Goal: Navigation & Orientation: Understand site structure

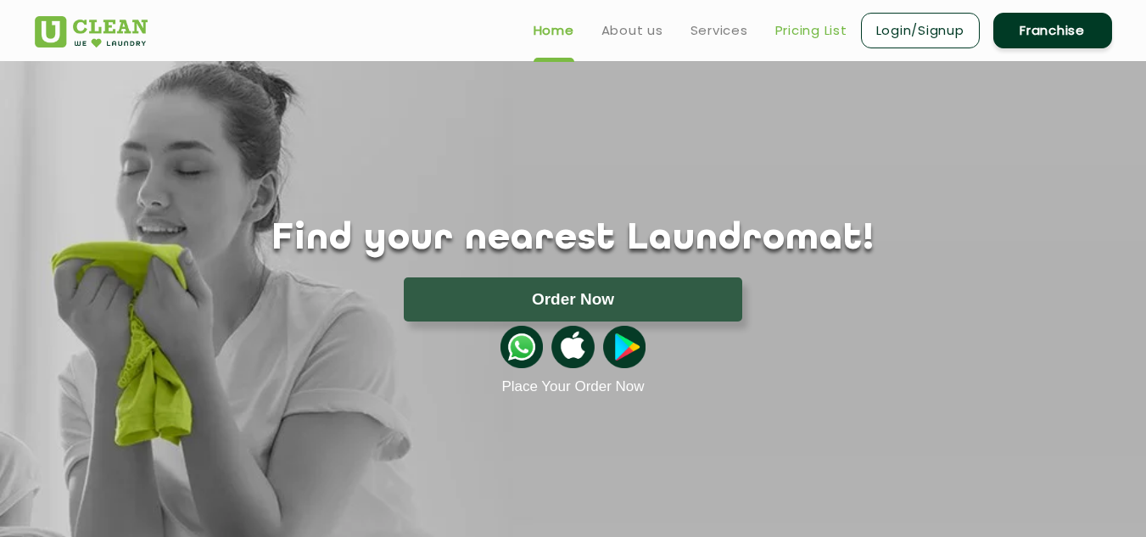
click at [842, 32] on link "Pricing List" at bounding box center [812, 30] width 72 height 20
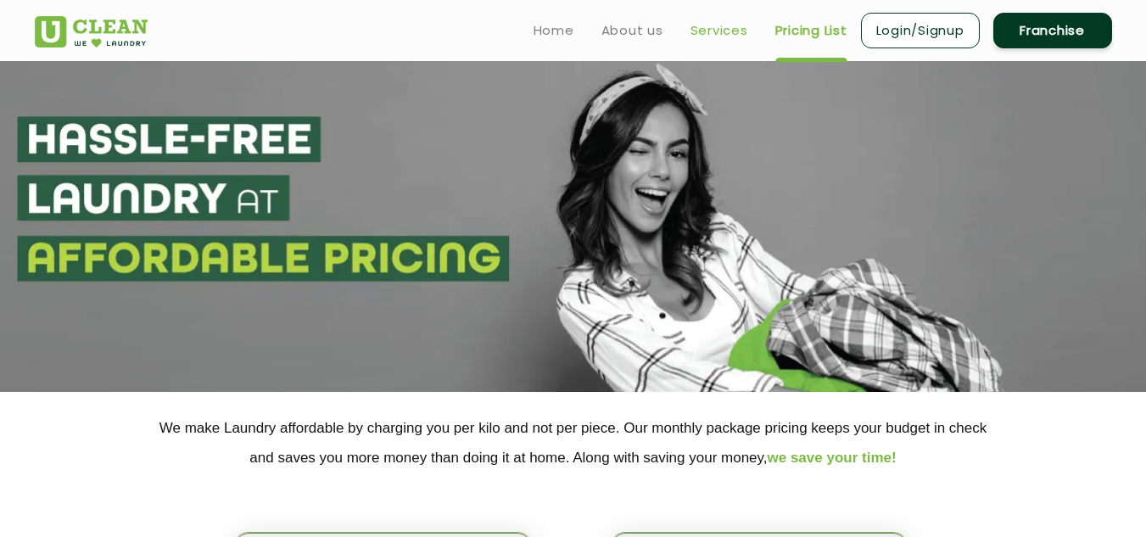
click at [704, 27] on link "Services" at bounding box center [720, 30] width 58 height 20
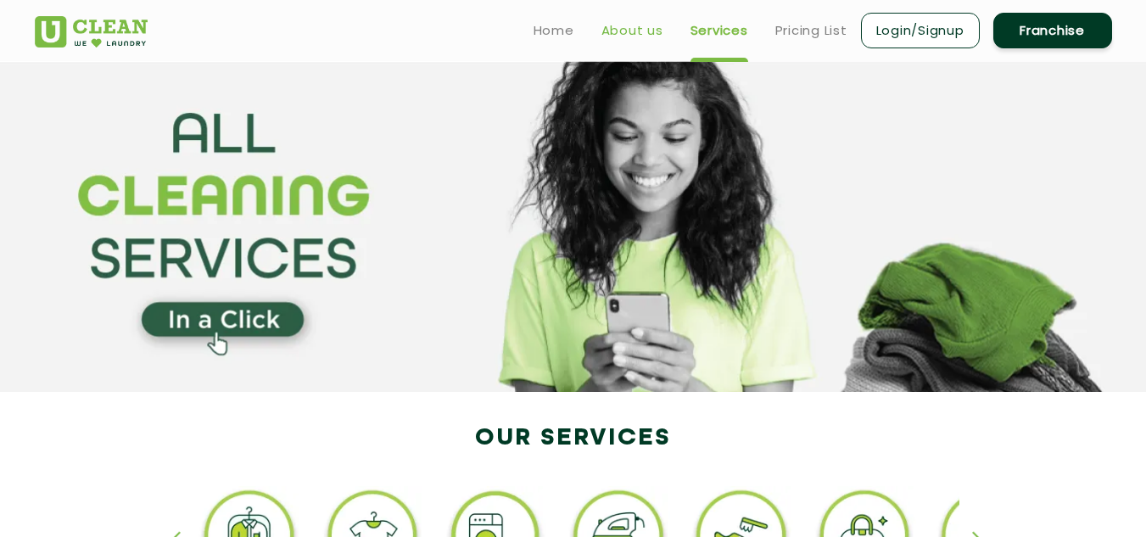
click at [661, 31] on link "About us" at bounding box center [633, 30] width 62 height 20
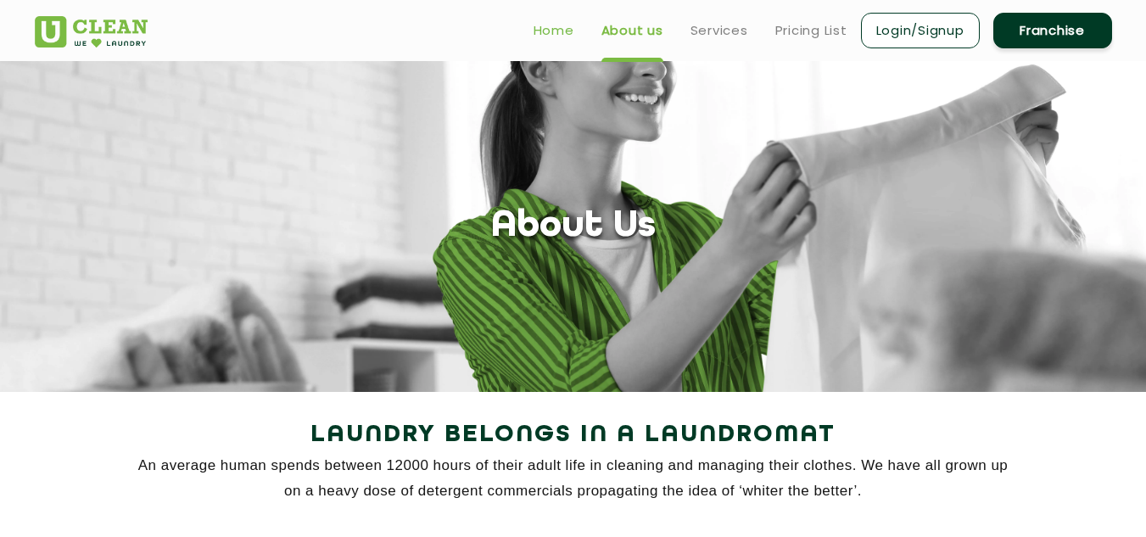
click at [570, 27] on link "Home" at bounding box center [554, 30] width 41 height 20
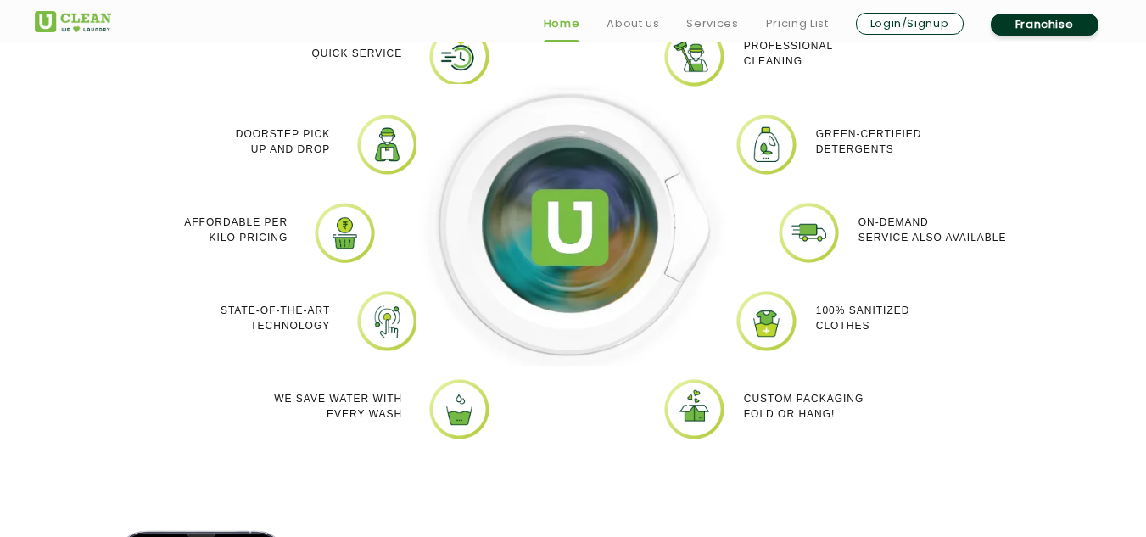
scroll to position [1679, 0]
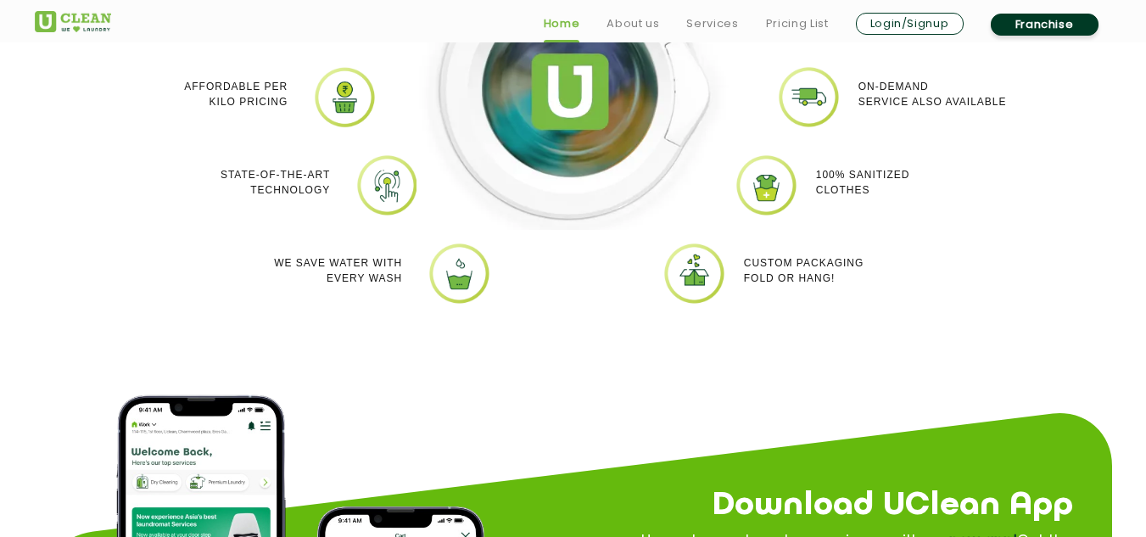
click at [1135, 199] on section "Why Uclean? Quick Service Doorstep Pick up and Drop Affordable per kilo pricing…" at bounding box center [573, 70] width 1146 height 683
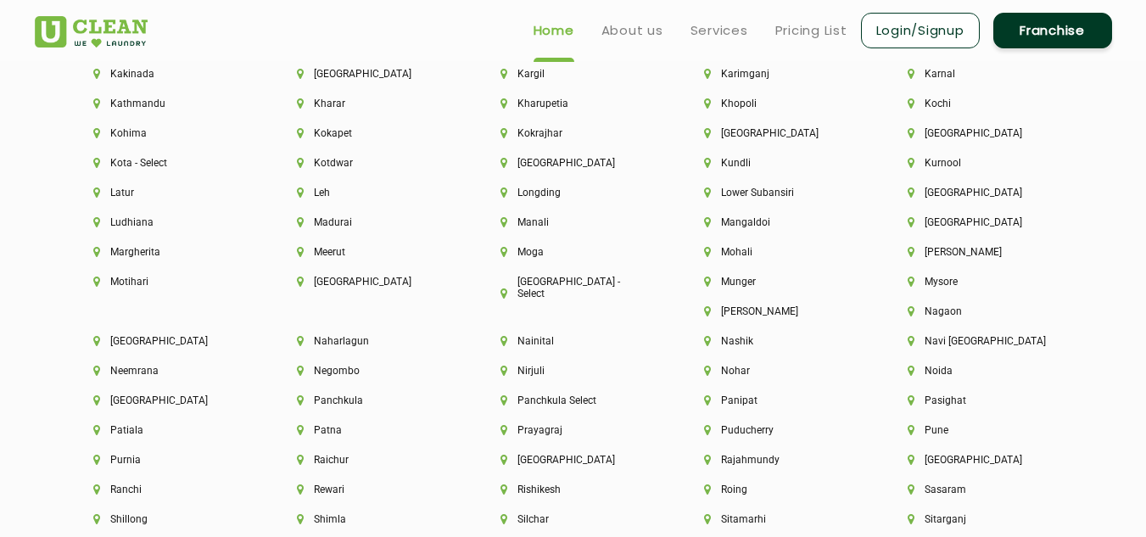
scroll to position [0, 0]
